Goal: Task Accomplishment & Management: Manage account settings

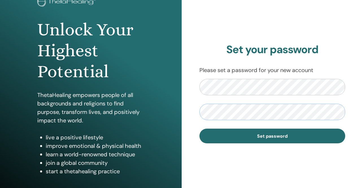
scroll to position [56, 0]
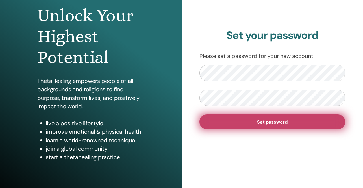
click at [269, 120] on span "Set password" at bounding box center [272, 122] width 30 height 6
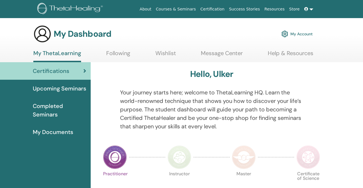
click at [284, 34] on img at bounding box center [284, 34] width 7 height 10
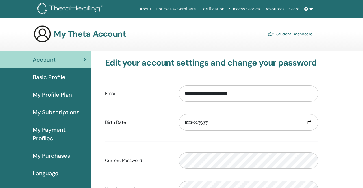
click at [46, 173] on span "Language" at bounding box center [46, 173] width 26 height 8
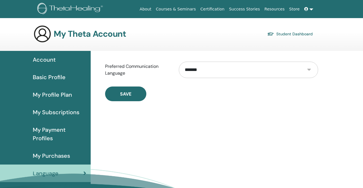
click at [234, 69] on select "**********" at bounding box center [248, 70] width 139 height 16
click at [309, 70] on select "**********" at bounding box center [248, 70] width 139 height 16
select select "***"
click at [179, 62] on select "**********" at bounding box center [248, 70] width 139 height 16
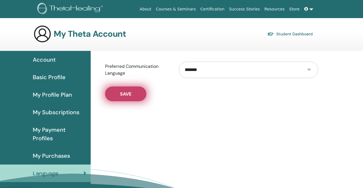
click at [135, 94] on button "Save" at bounding box center [125, 93] width 41 height 15
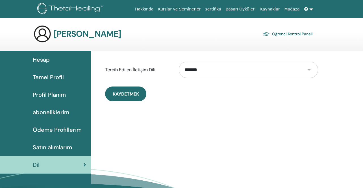
click at [284, 36] on link "Öğrenci Kontrol Paneli" at bounding box center [288, 34] width 50 height 8
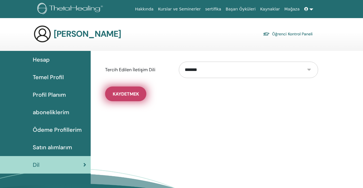
click at [135, 97] on button "Kaydetmek" at bounding box center [125, 93] width 41 height 15
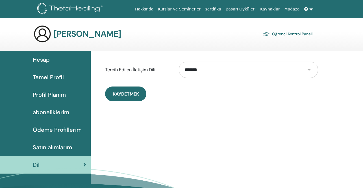
click at [135, 97] on button "Kaydetmek" at bounding box center [125, 93] width 41 height 15
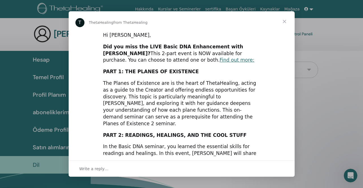
click at [284, 21] on span "Close" at bounding box center [284, 21] width 20 height 20
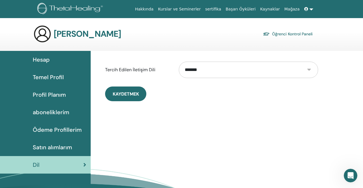
click at [304, 32] on link "Öğrenci Kontrol Paneli" at bounding box center [288, 34] width 50 height 8
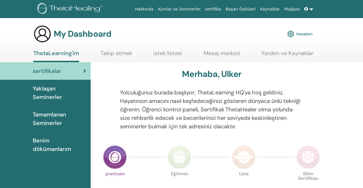
click at [82, 34] on h3 "My Dashboard" at bounding box center [83, 34] width 58 height 10
click at [156, 8] on link "Hakkında" at bounding box center [144, 9] width 23 height 10
click at [69, 73] on div "sertifikalar" at bounding box center [46, 71] width 82 height 8
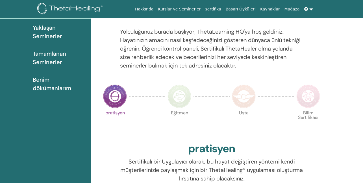
scroll to position [71, 0]
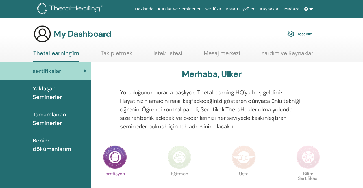
click at [304, 10] on icon at bounding box center [306, 9] width 4 height 4
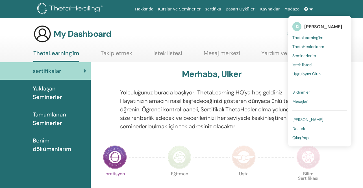
click at [308, 120] on span "[PERSON_NAME]" at bounding box center [307, 119] width 31 height 5
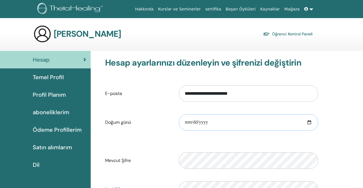
click at [229, 121] on input "date" at bounding box center [248, 122] width 139 height 16
click at [309, 123] on input "date" at bounding box center [248, 122] width 139 height 16
click at [198, 122] on input "date" at bounding box center [248, 122] width 139 height 16
click at [189, 121] on input "date" at bounding box center [248, 122] width 139 height 16
type input "**********"
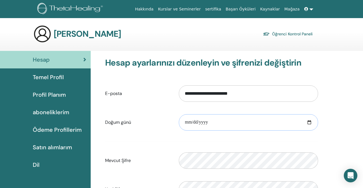
click at [275, 119] on input "**********" at bounding box center [248, 122] width 139 height 16
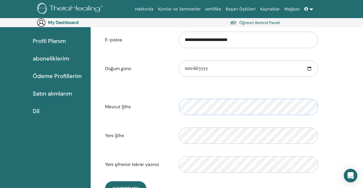
scroll to position [65, 0]
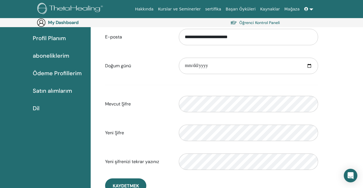
drag, startPoint x: 198, startPoint y: 93, endPoint x: 161, endPoint y: 96, distance: 36.8
click at [161, 96] on div "Mevcut Şifre Please enter a valid password" at bounding box center [211, 104] width 221 height 24
click at [137, 111] on div "Mevcut Şifre Please enter a valid password" at bounding box center [211, 104] width 221 height 24
click at [124, 125] on div "Yeni Şifre Doğrulama şifresi uyuşmazlığı" at bounding box center [211, 133] width 221 height 24
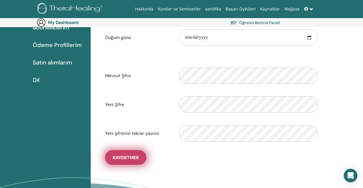
click at [119, 159] on span "Kaydetmek" at bounding box center [126, 157] width 26 height 6
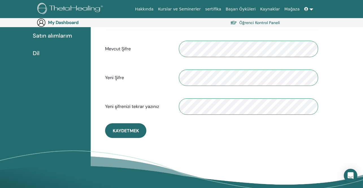
scroll to position [122, 0]
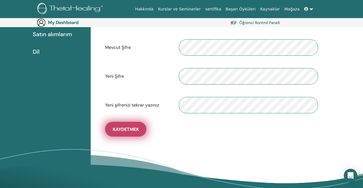
click at [135, 126] on button "Kaydetmek" at bounding box center [125, 129] width 41 height 15
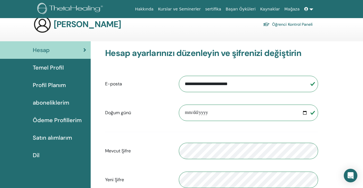
scroll to position [0, 0]
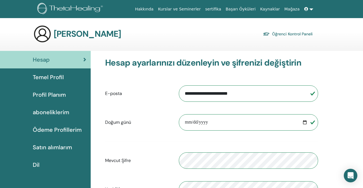
click at [223, 10] on link "sertifika" at bounding box center [213, 9] width 20 height 10
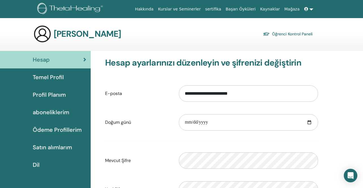
click at [36, 55] on link "Hesap" at bounding box center [45, 59] width 91 height 17
click at [62, 112] on span "aboneliklerim" at bounding box center [51, 112] width 36 height 8
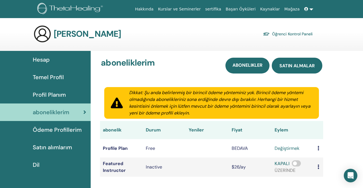
click at [303, 68] on span "satın almalar" at bounding box center [296, 66] width 35 height 6
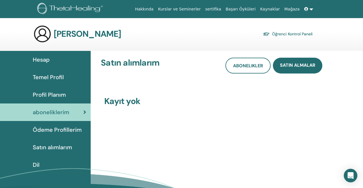
click at [48, 58] on span "Hesap" at bounding box center [41, 59] width 17 height 8
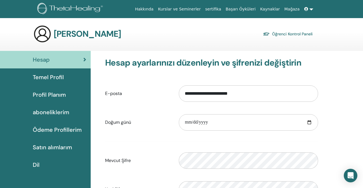
click at [312, 8] on link at bounding box center [309, 9] width 14 height 10
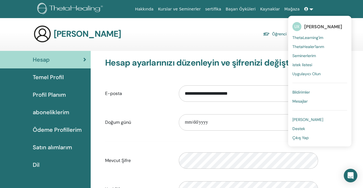
click at [316, 38] on span "ThetaLearning'im" at bounding box center [307, 37] width 31 height 5
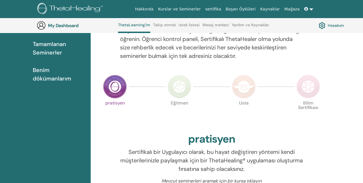
scroll to position [100, 0]
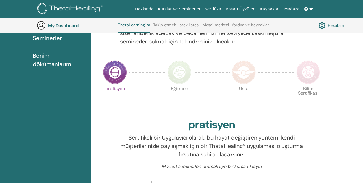
click at [114, 75] on img at bounding box center [115, 72] width 24 height 24
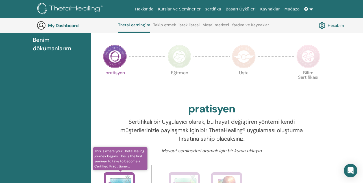
scroll to position [71, 0]
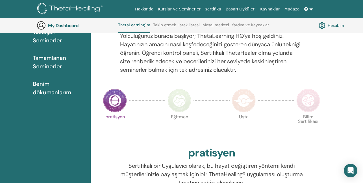
click at [176, 102] on img at bounding box center [179, 101] width 24 height 24
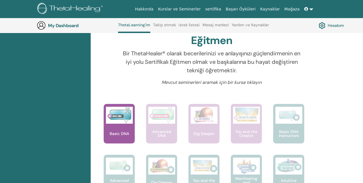
scroll to position [184, 0]
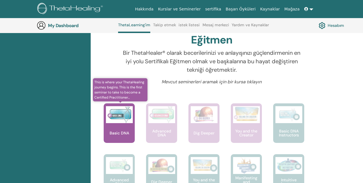
click at [122, 128] on div "Basic DNA" at bounding box center [119, 123] width 31 height 40
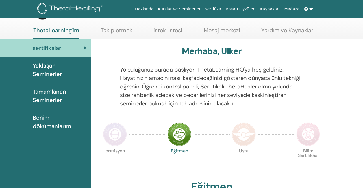
scroll to position [0, 0]
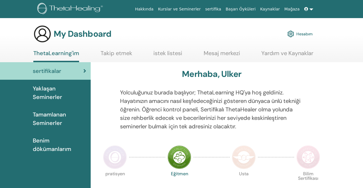
click at [292, 34] on img at bounding box center [290, 34] width 7 height 10
